Goal: Information Seeking & Learning: Find specific fact

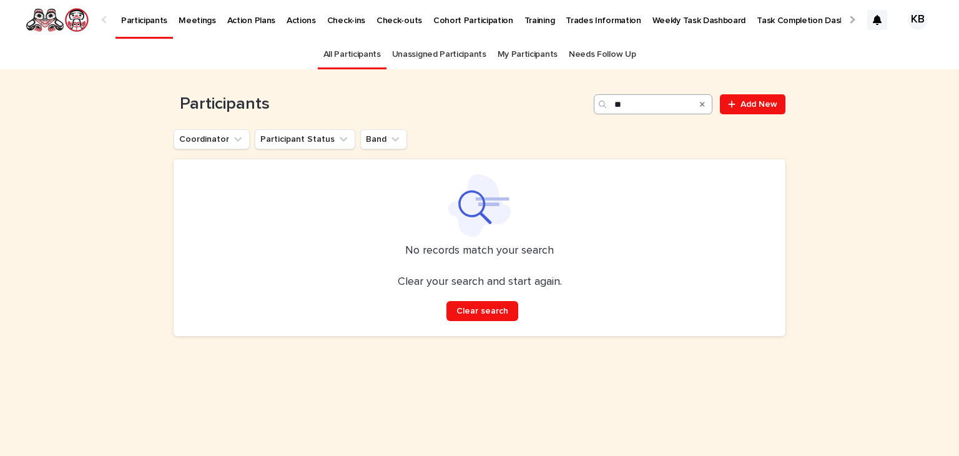
type input "*"
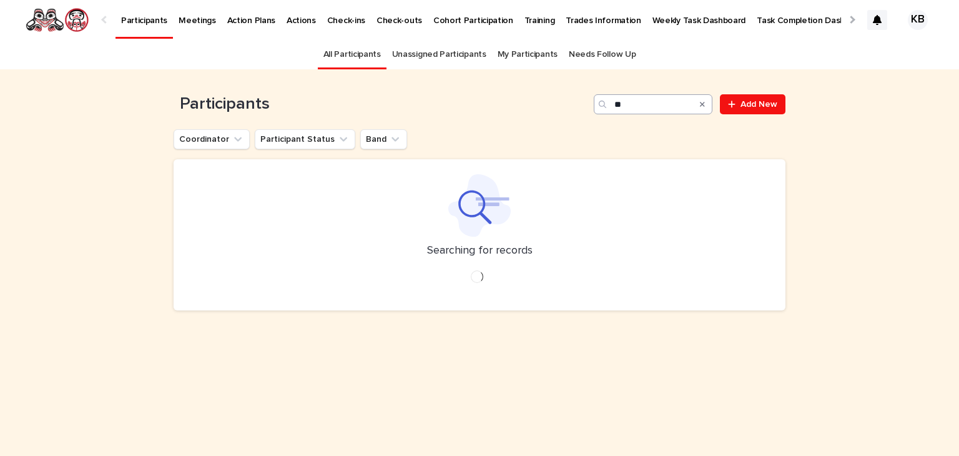
type input "*"
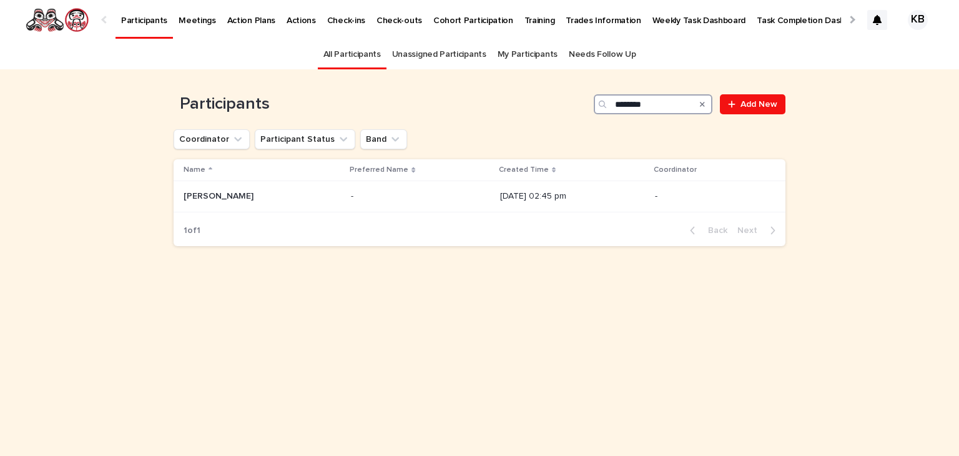
type input "********"
click at [677, 107] on input "********" at bounding box center [653, 104] width 119 height 20
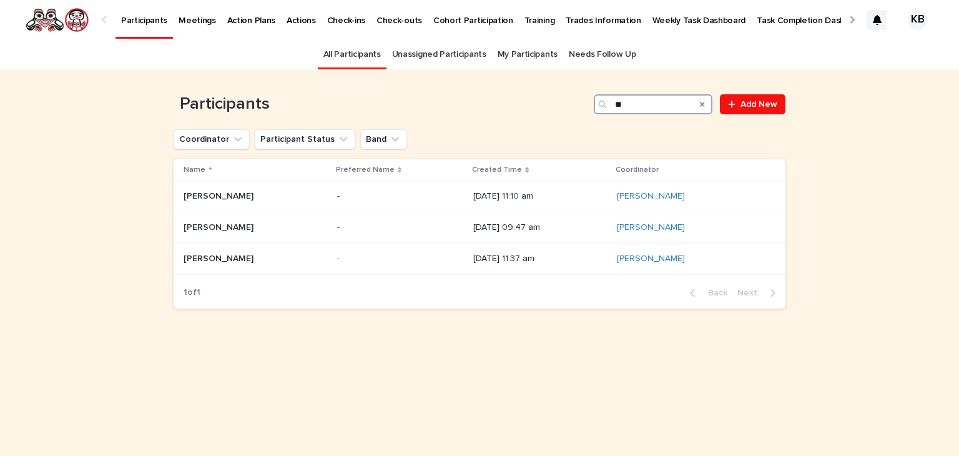
type input "*"
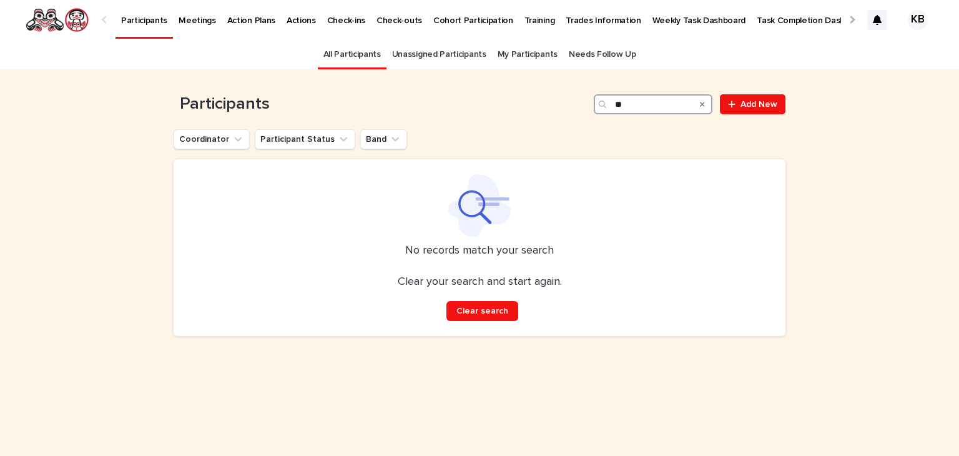
type input "*"
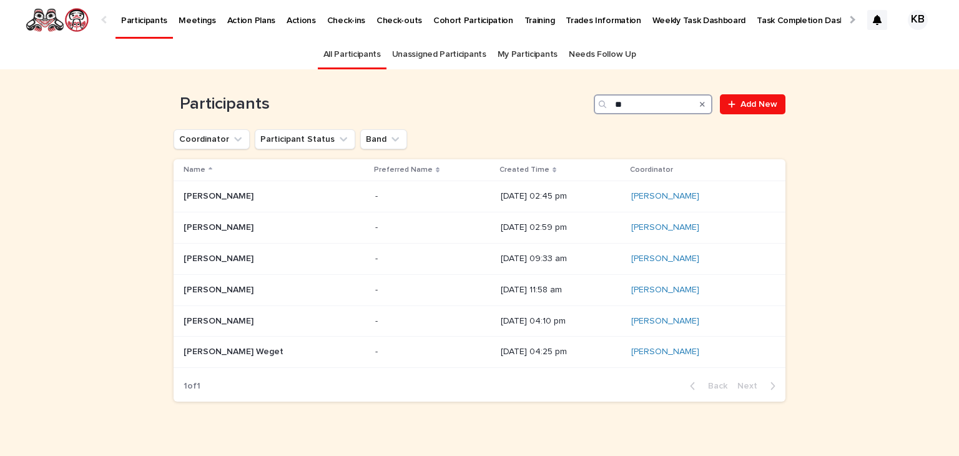
type input "*"
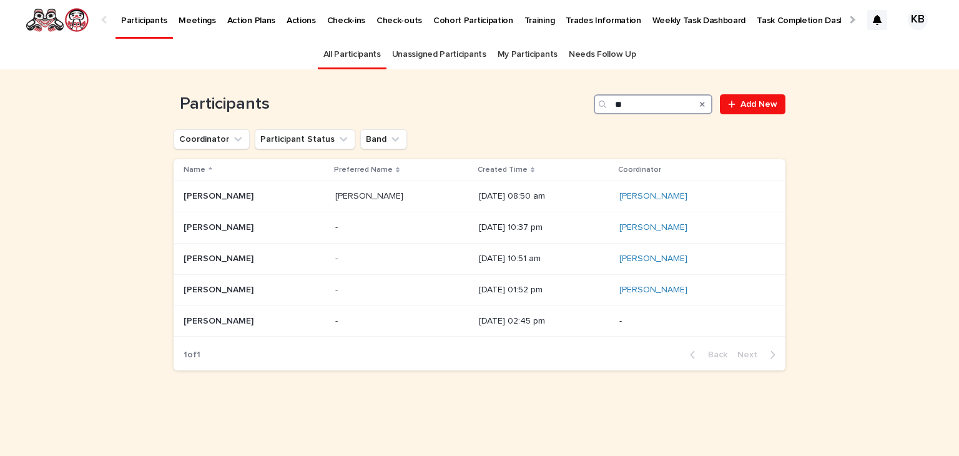
type input "*"
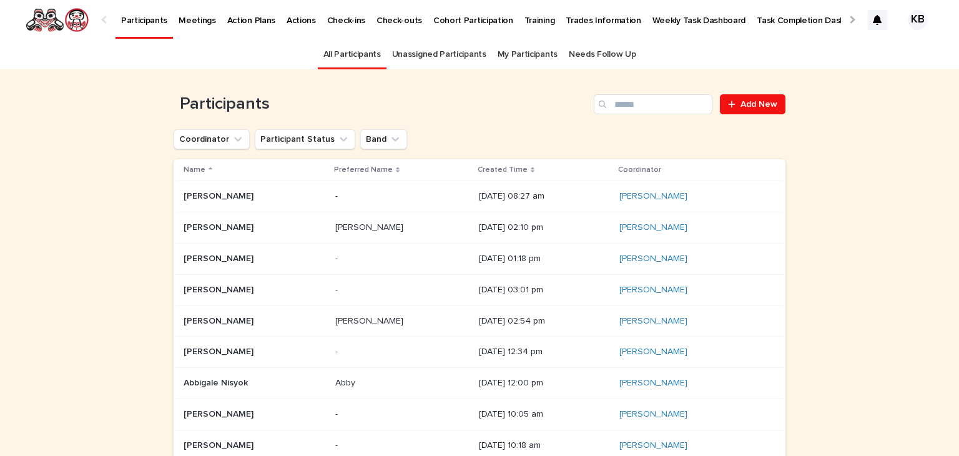
click at [62, 170] on div "Loading... Saving… Loading... Saving… Participants Add New Coordinator Particip…" at bounding box center [479, 333] width 959 height 529
click at [114, 122] on div "Loading... Saving… Loading... Saving… Participants Add New Coordinator Particip…" at bounding box center [479, 333] width 959 height 529
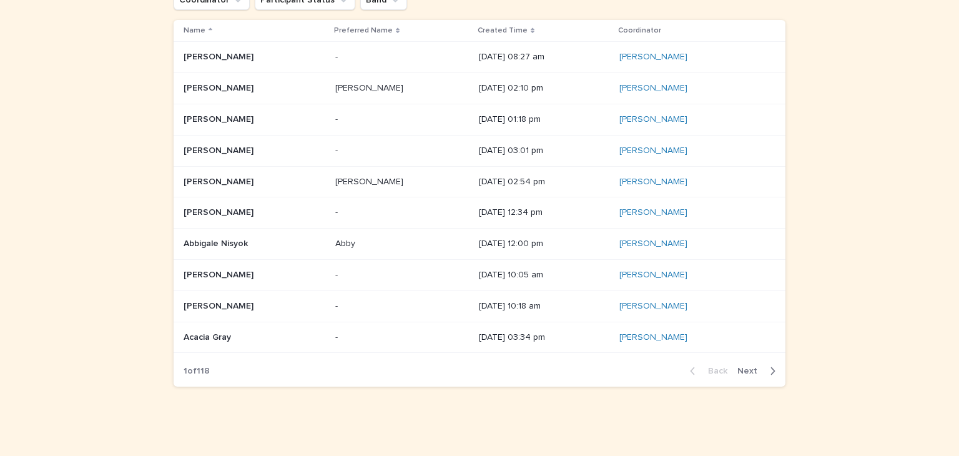
scroll to position [141, 0]
click at [747, 366] on span "Next" at bounding box center [750, 369] width 27 height 9
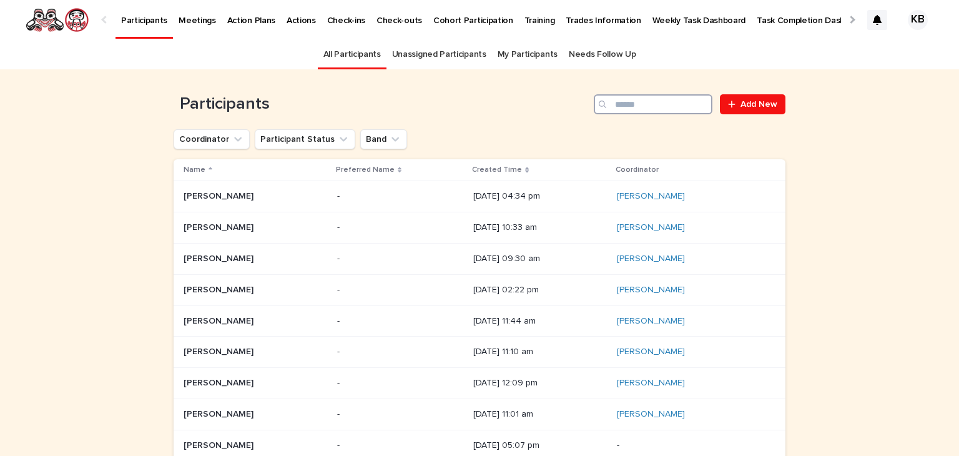
click at [612, 103] on input "Search" at bounding box center [653, 104] width 119 height 20
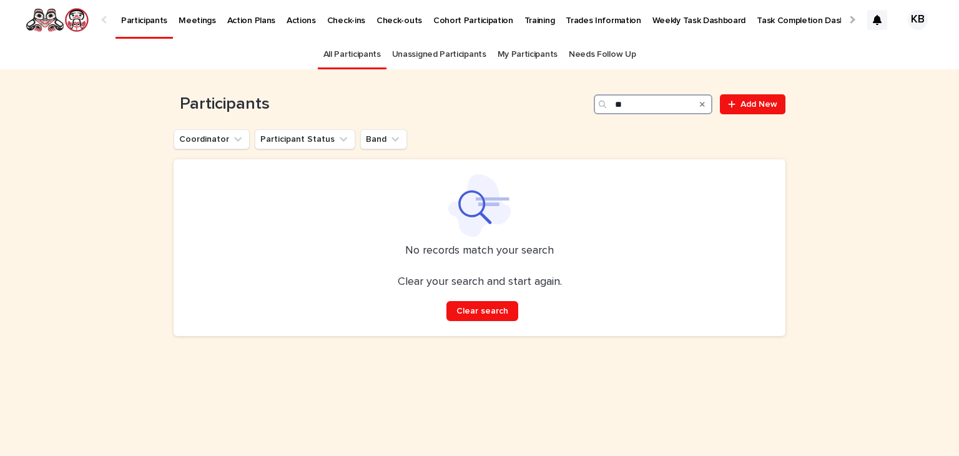
type input "*"
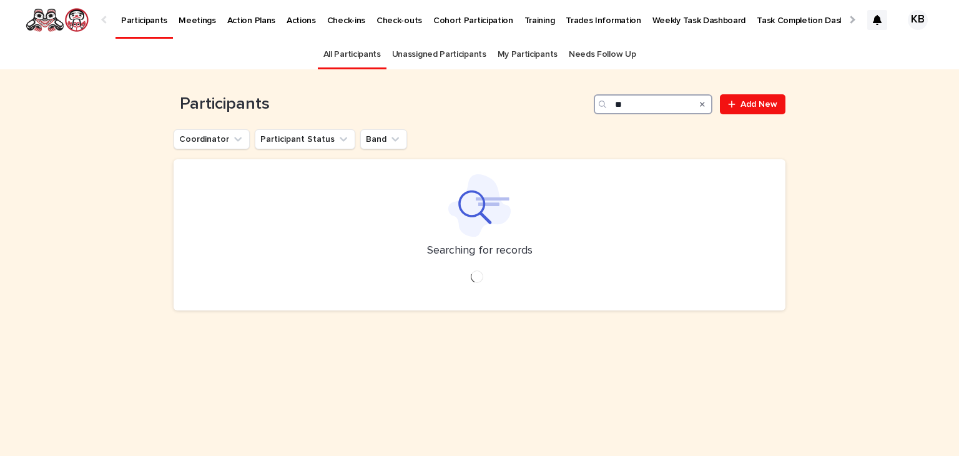
type input "*"
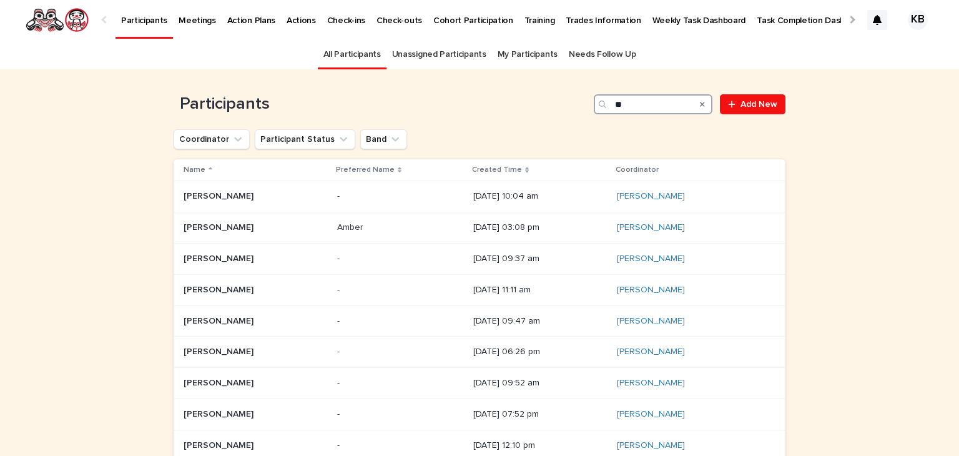
type input "*"
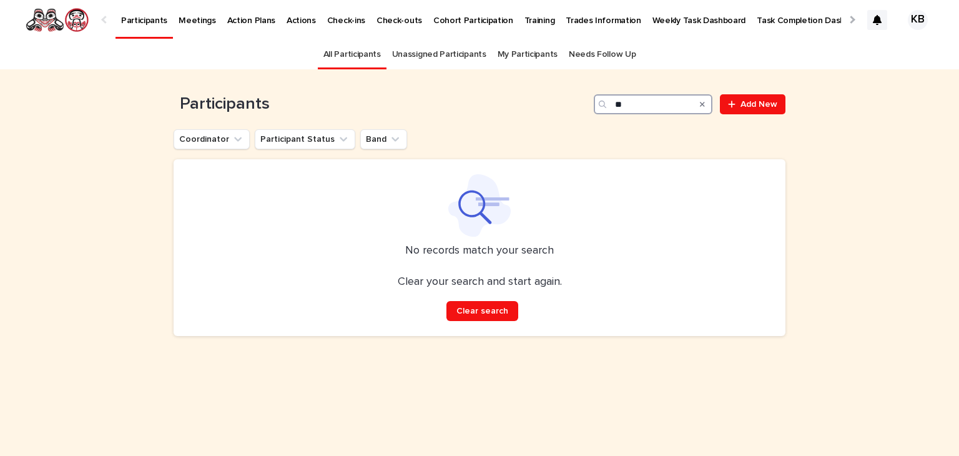
type input "*"
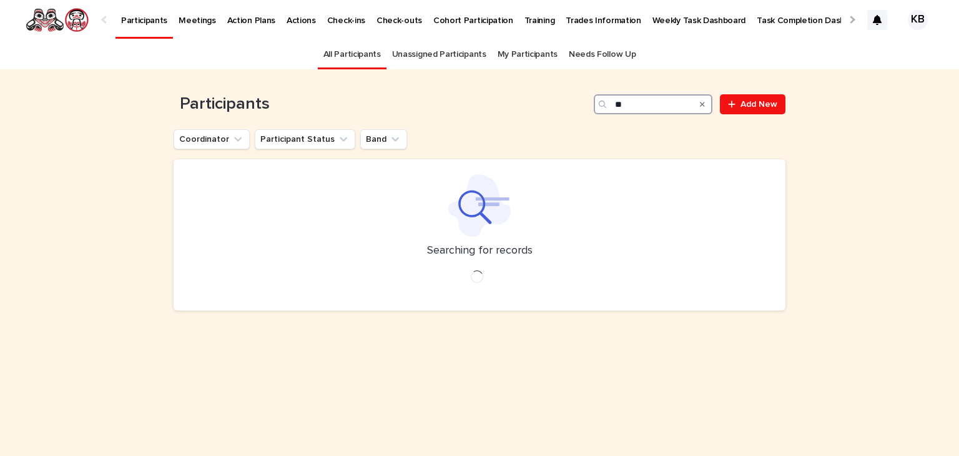
type input "*"
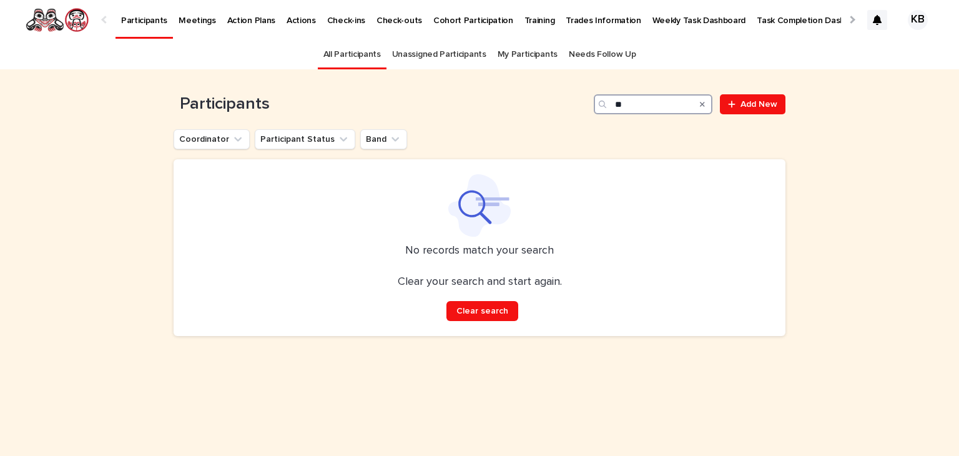
type input "*"
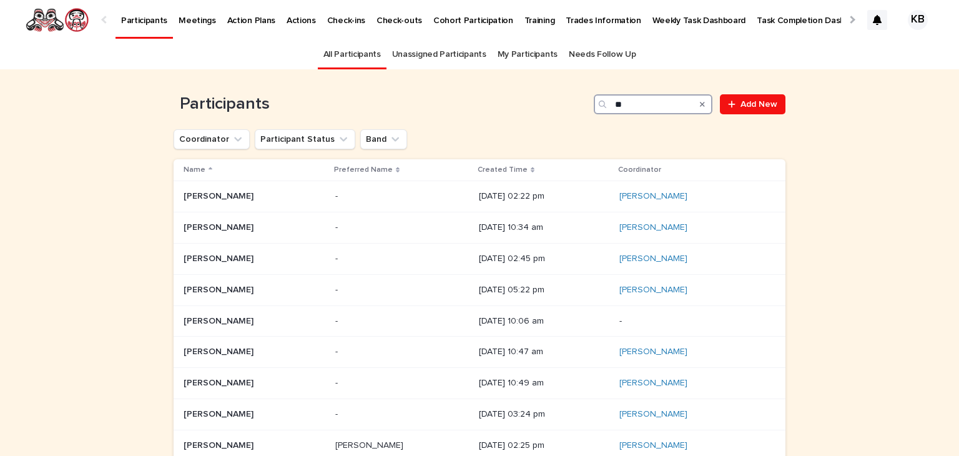
type input "*"
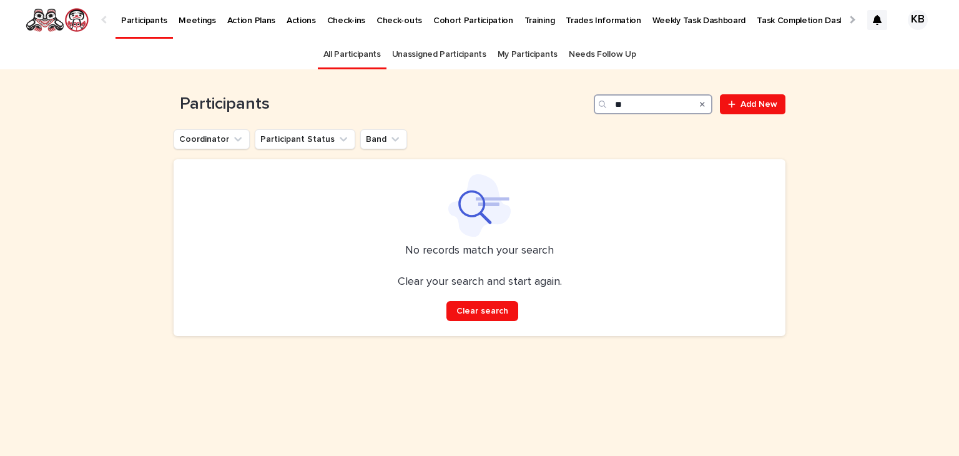
type input "*"
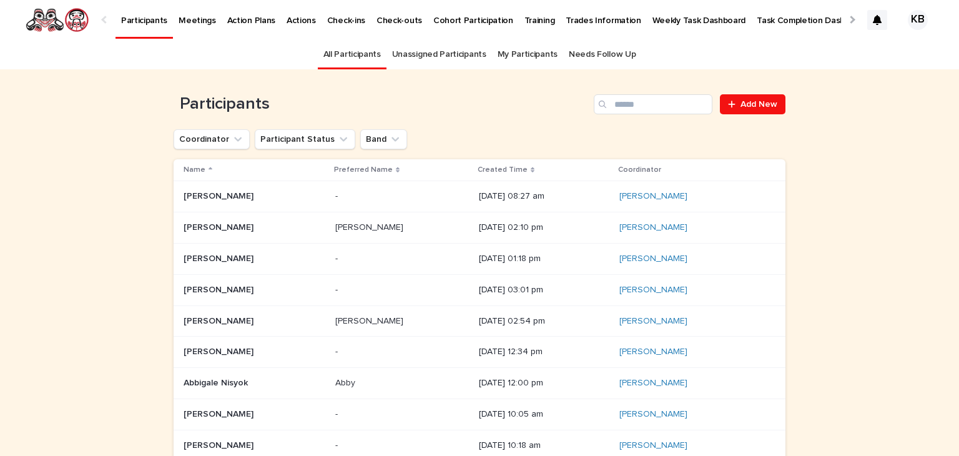
click at [104, 145] on div "Loading... Saving… Loading... Saving… Participants Add New Coordinator Particip…" at bounding box center [479, 333] width 959 height 529
click at [97, 227] on div "Loading... Saving… Loading... Saving… Participants Add New Coordinator Particip…" at bounding box center [479, 333] width 959 height 529
click at [654, 102] on input "Search" at bounding box center [653, 104] width 119 height 20
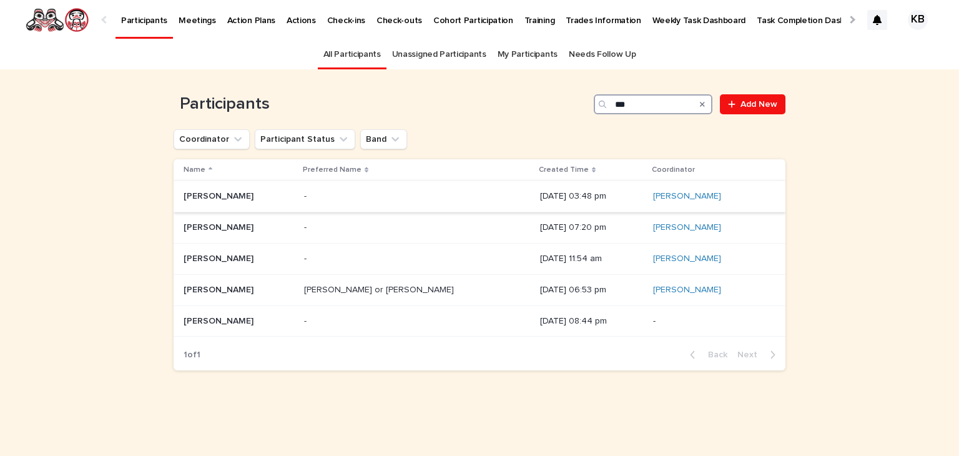
type input "***"
click at [261, 194] on p at bounding box center [239, 196] width 110 height 11
click at [272, 323] on p at bounding box center [239, 321] width 110 height 11
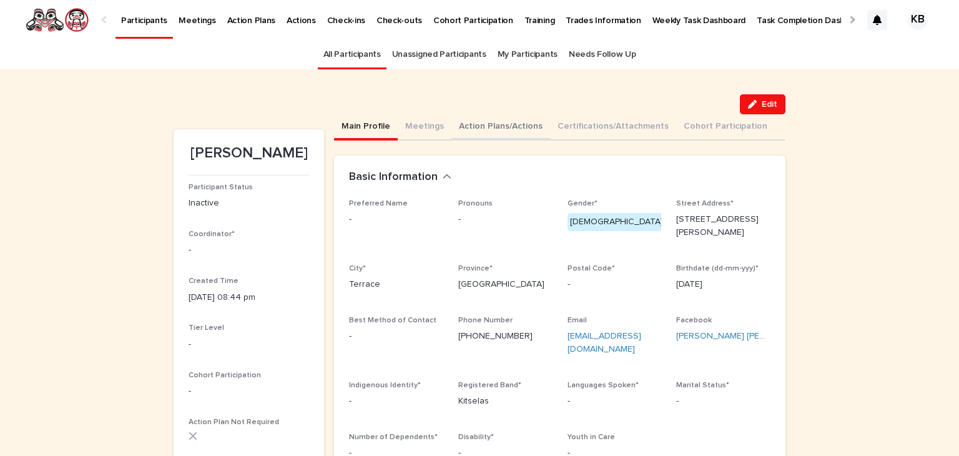
click at [509, 125] on button "Action Plans/Actions" at bounding box center [500, 127] width 99 height 26
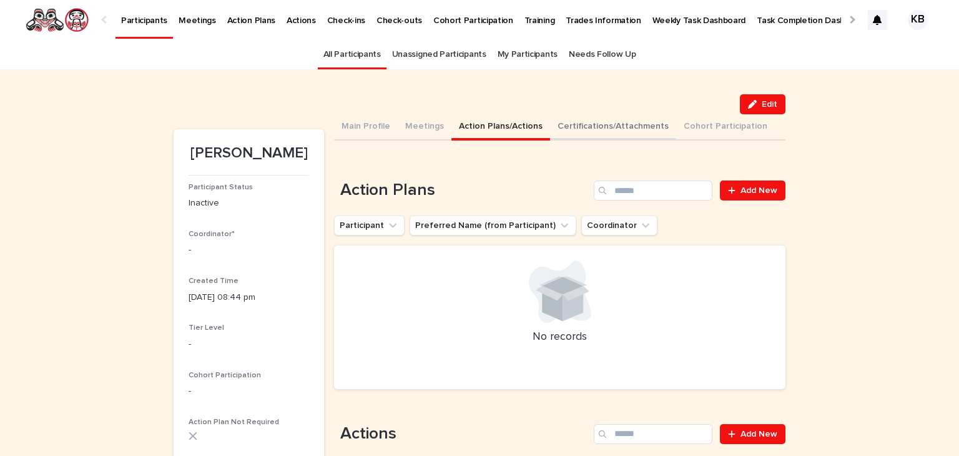
click at [614, 129] on button "Certifications/Attachments" at bounding box center [613, 127] width 126 height 26
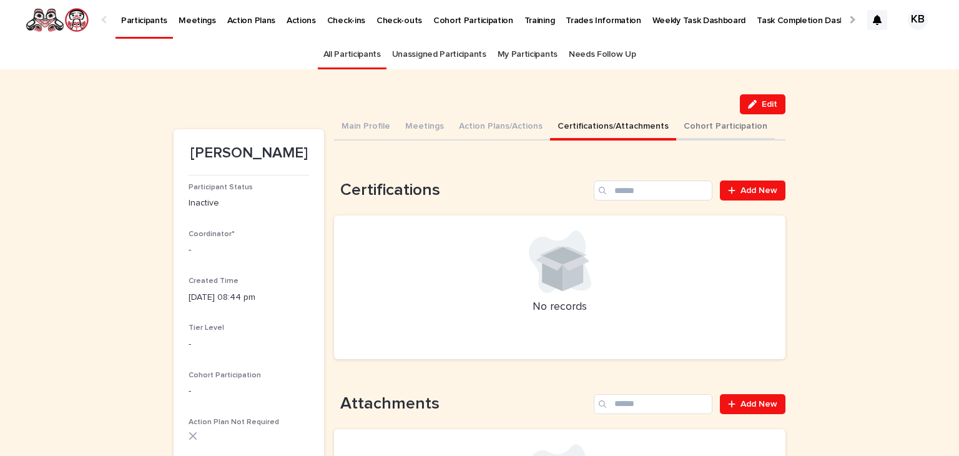
click at [679, 126] on button "Cohort Participation" at bounding box center [725, 127] width 99 height 26
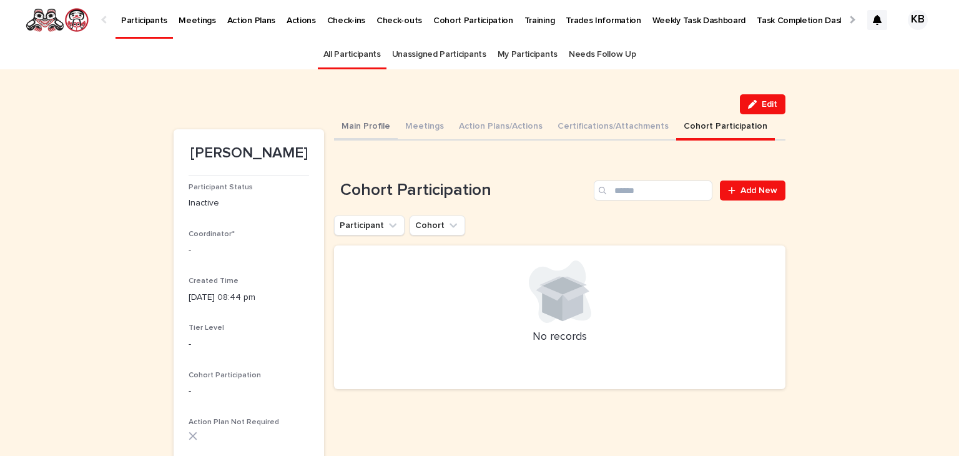
click at [353, 130] on button "Main Profile" at bounding box center [366, 127] width 64 height 26
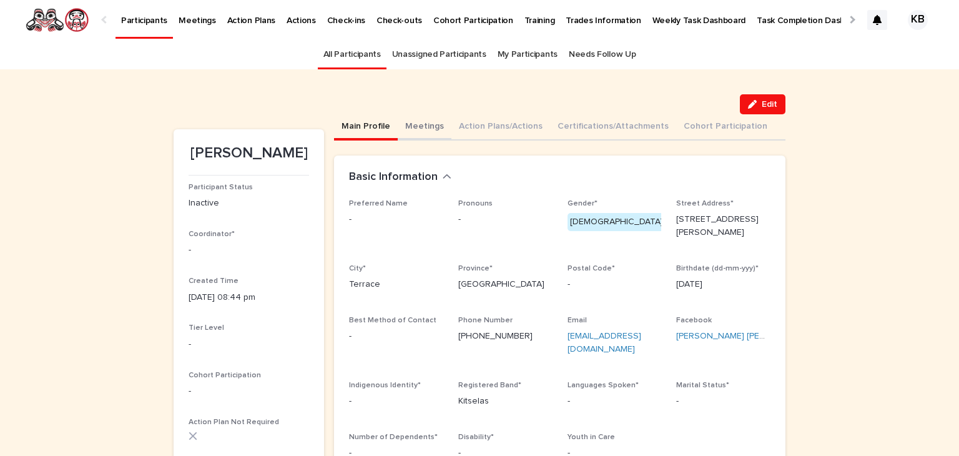
click at [428, 130] on button "Meetings" at bounding box center [425, 127] width 54 height 26
